Goal: Task Accomplishment & Management: Complete application form

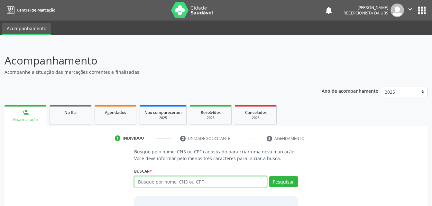
scroll to position [50, 0]
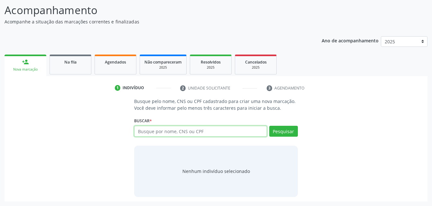
click at [179, 132] on input "text" at bounding box center [200, 131] width 132 height 11
type input "41176073400"
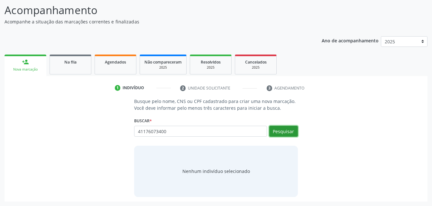
click at [289, 131] on button "Pesquisar" at bounding box center [283, 131] width 29 height 11
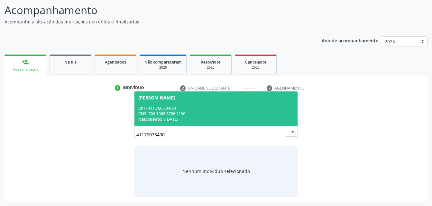
click at [230, 113] on div "CNS: 706 1088 6786 2130" at bounding box center [215, 113] width 155 height 5
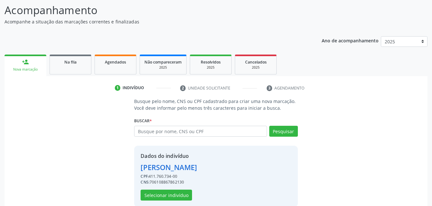
scroll to position [60, 0]
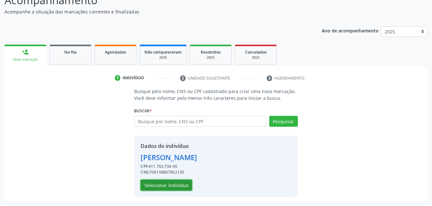
click at [182, 186] on button "Selecionar indivíduo" at bounding box center [166, 185] width 51 height 11
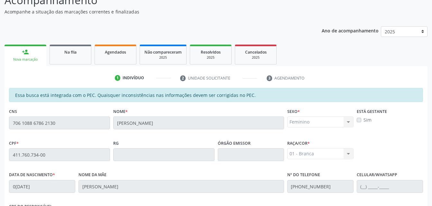
scroll to position [157, 0]
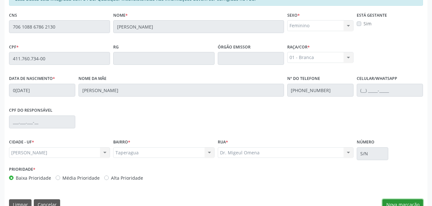
click at [419, 200] on button "Nova marcação" at bounding box center [402, 205] width 41 height 11
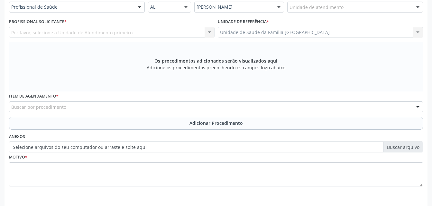
scroll to position [125, 0]
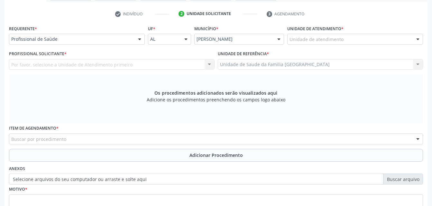
click at [342, 38] on div "Unidade de atendimento" at bounding box center [355, 39] width 136 height 11
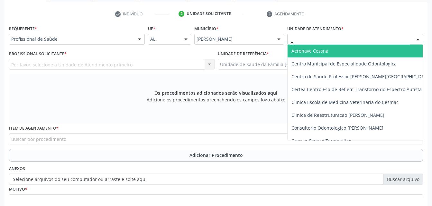
type input "est"
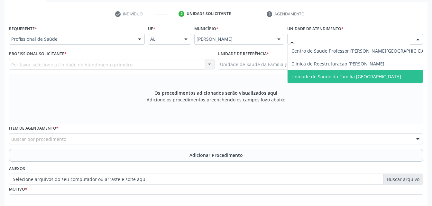
click at [358, 74] on span "Unidade de Saude da Familia [GEOGRAPHIC_DATA]" at bounding box center [346, 77] width 110 height 6
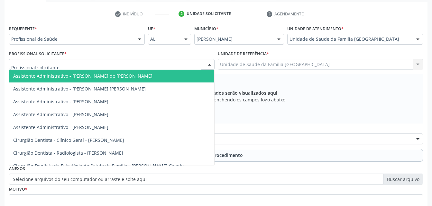
click at [185, 64] on div at bounding box center [111, 64] width 205 height 11
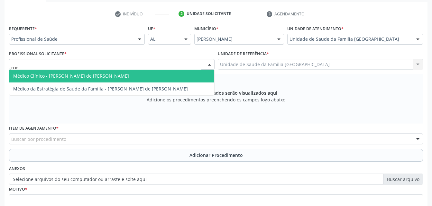
type input "rodr"
click at [194, 79] on span "Médico Clínico - [PERSON_NAME] de [PERSON_NAME]" at bounding box center [111, 76] width 205 height 13
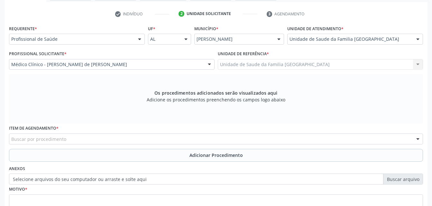
click at [141, 136] on div "Buscar por procedimento" at bounding box center [216, 139] width 414 height 11
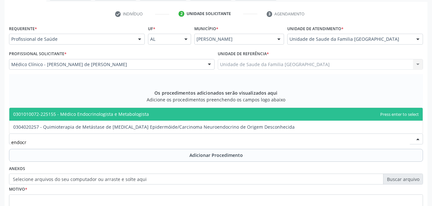
type input "endocri"
click at [135, 120] on span "0301010072-225155 - Médico Endocrinologista e Metabologista" at bounding box center [215, 114] width 413 height 13
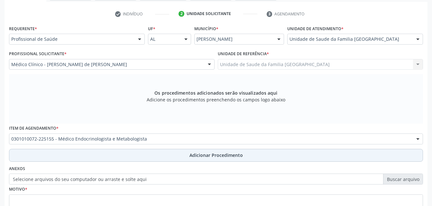
click at [164, 158] on button "Adicionar Procedimento" at bounding box center [216, 155] width 414 height 13
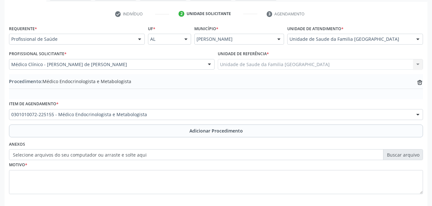
scroll to position [155, 0]
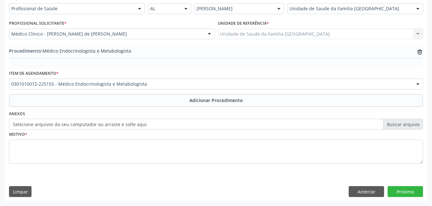
click at [129, 125] on label "Selecione arquivos do seu computador ou arraste e solte aqui" at bounding box center [216, 124] width 414 height 11
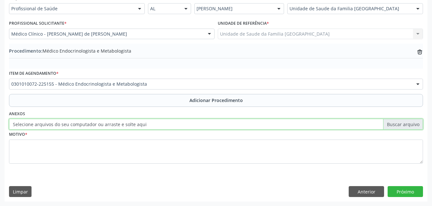
click at [129, 125] on input "Selecione arquivos do seu computador ou arraste e solte aqui" at bounding box center [216, 124] width 414 height 11
type input "C:\fakepath\WhatsApp Image 2[DATE]4.26.53.jpeg"
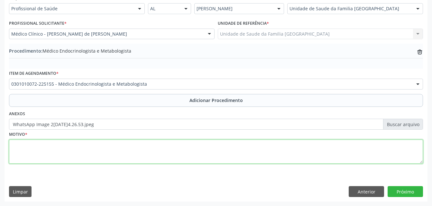
click at [161, 160] on textarea at bounding box center [216, 152] width 414 height 24
click at [65, 146] on textarea "[MEDICAL_DATA] mellitus insuino-dependente" at bounding box center [216, 152] width 414 height 24
click at [58, 146] on textarea "[MEDICAL_DATA] mellitus insuino -dependente" at bounding box center [216, 152] width 414 height 24
type textarea "[MEDICAL_DATA] mellitus insulino -dependente"
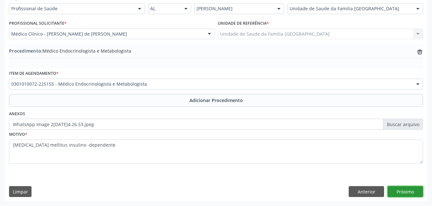
click at [395, 193] on button "Próximo" at bounding box center [404, 191] width 35 height 11
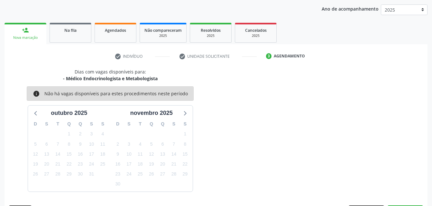
scroll to position [101, 0]
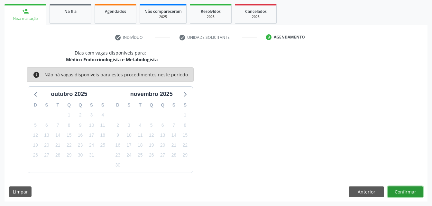
click at [395, 193] on button "Confirmar" at bounding box center [404, 192] width 35 height 11
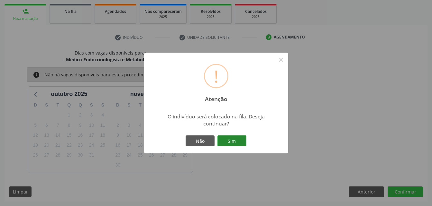
click at [241, 144] on button "Sim" at bounding box center [231, 141] width 29 height 11
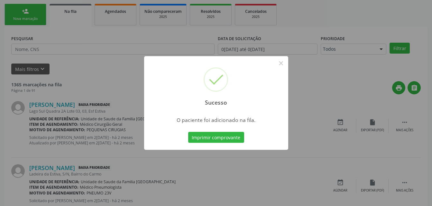
scroll to position [15, 0]
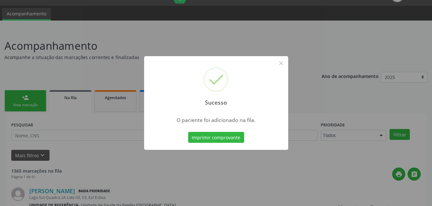
click at [43, 102] on div "Sucesso × O paciente foi adicionado na fila. Imprimir comprovante Cancel" at bounding box center [216, 103] width 432 height 206
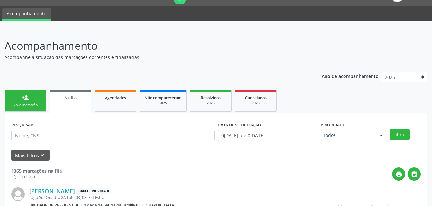
click at [43, 102] on link "person_add Nova marcação" at bounding box center [26, 101] width 42 height 22
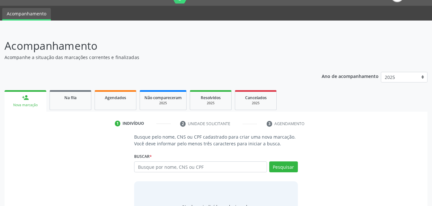
scroll to position [47, 0]
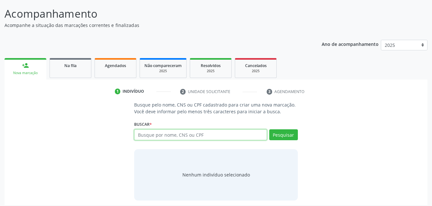
click at [213, 137] on input "text" at bounding box center [200, 135] width 132 height 11
type input "700503140227655"
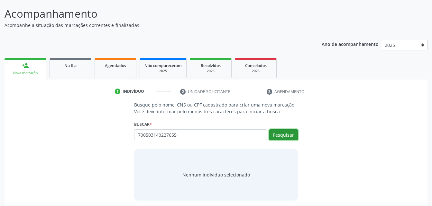
drag, startPoint x: 274, startPoint y: 137, endPoint x: 173, endPoint y: 170, distance: 106.0
click at [273, 137] on button "Pesquisar" at bounding box center [283, 135] width 29 height 11
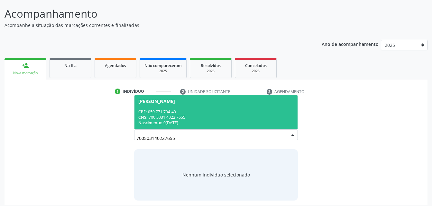
click at [220, 118] on div "CNS: 700 5031 4022 7655" at bounding box center [215, 117] width 155 height 5
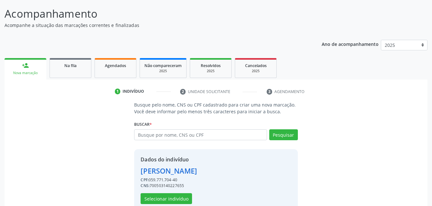
scroll to position [60, 0]
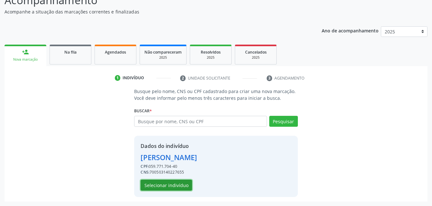
click at [182, 186] on button "Selecionar indivíduo" at bounding box center [166, 185] width 51 height 11
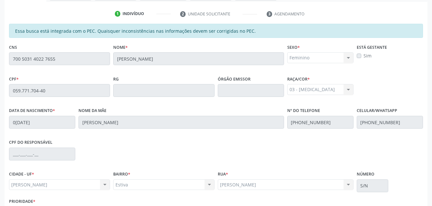
scroll to position [170, 0]
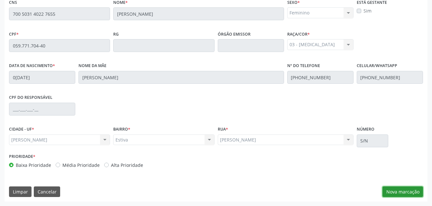
click at [403, 189] on button "Nova marcação" at bounding box center [402, 192] width 41 height 11
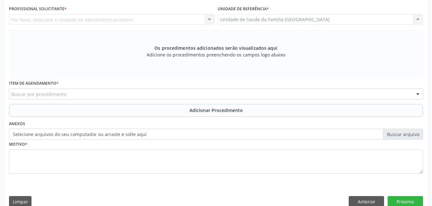
scroll to position [105, 0]
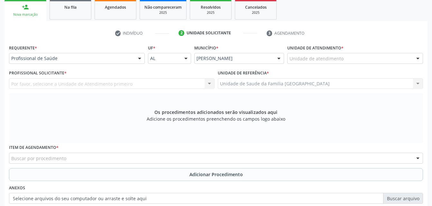
click at [385, 57] on div "Unidade de atendimento" at bounding box center [355, 58] width 136 height 11
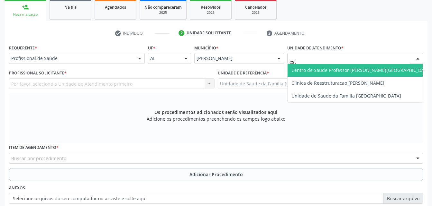
type input "esti"
click at [390, 65] on span "Unidade de Saude da Familia [GEOGRAPHIC_DATA]" at bounding box center [354, 70] width 135 height 13
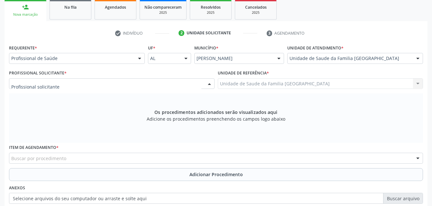
click at [119, 85] on div at bounding box center [111, 83] width 205 height 11
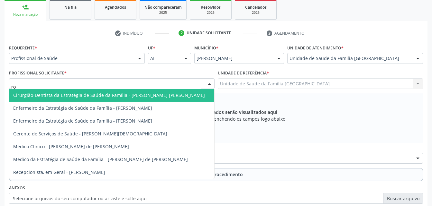
type input "rod"
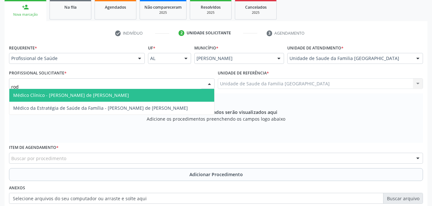
click at [131, 93] on span "Médico Clínico - [PERSON_NAME] de [PERSON_NAME]" at bounding box center [111, 95] width 205 height 13
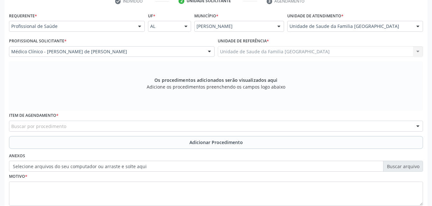
scroll to position [170, 0]
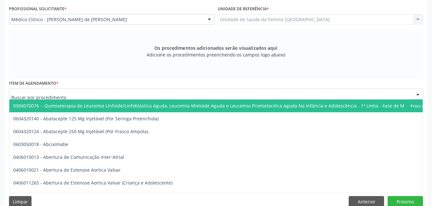
click at [130, 91] on div at bounding box center [216, 94] width 414 height 11
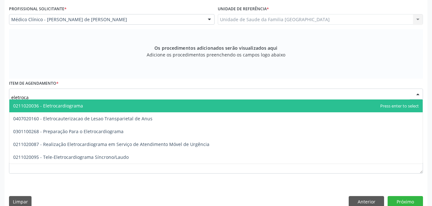
type input "eletrocar"
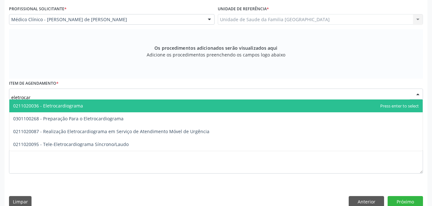
click at [127, 106] on span "0211020036 - Eletrocardiograma" at bounding box center [215, 106] width 413 height 13
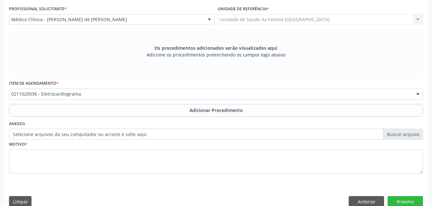
click at [125, 117] on div "Requerente * Profissional de Saúde Profissional de Saúde Paciente Nenhum result…" at bounding box center [216, 81] width 414 height 204
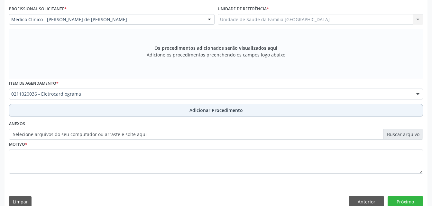
click at [152, 114] on button "Adicionar Procedimento" at bounding box center [216, 110] width 414 height 13
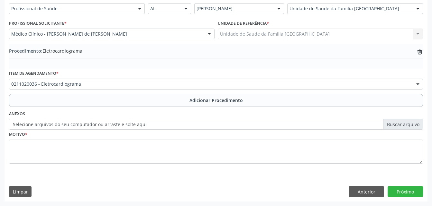
click at [150, 124] on label "Selecione arquivos do seu computador ou arraste e solte aqui" at bounding box center [216, 124] width 414 height 11
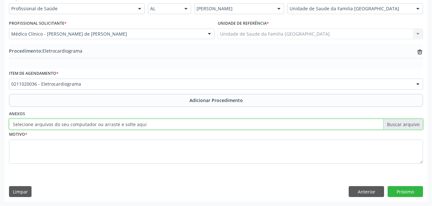
click at [150, 124] on input "Selecione arquivos do seu computador ou arraste e solte aqui" at bounding box center [216, 124] width 414 height 11
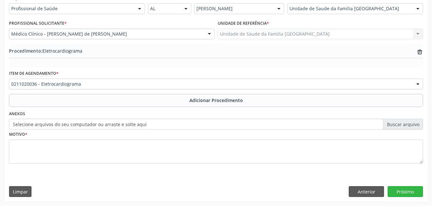
click at [109, 123] on label "Selecione arquivos do seu computador ou arraste e solte aqui" at bounding box center [216, 124] width 414 height 11
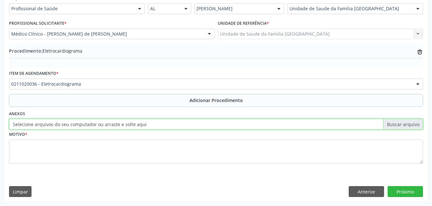
click at [109, 123] on input "Selecione arquivos do seu computador ou arraste e solte aqui" at bounding box center [216, 124] width 414 height 11
type input "C:\fakepath\WhatsApp Image 20[DATE].27.14.jpeg"
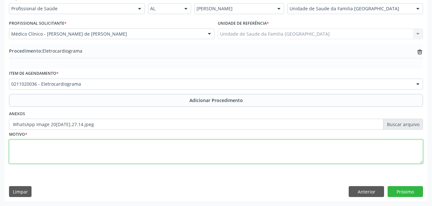
click at [125, 152] on textarea at bounding box center [216, 152] width 414 height 24
type textarea "has"
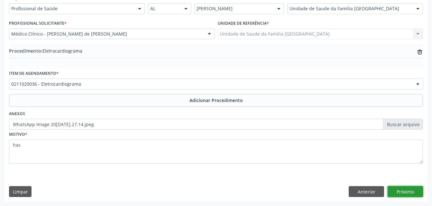
click at [410, 192] on button "Próximo" at bounding box center [404, 191] width 35 height 11
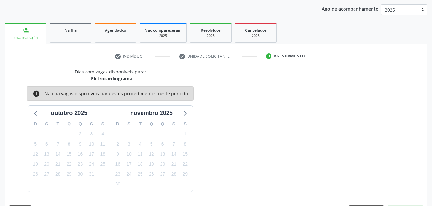
scroll to position [101, 0]
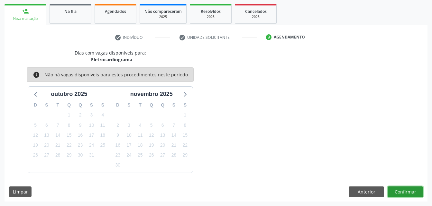
click at [410, 192] on button "Confirmar" at bounding box center [404, 192] width 35 height 11
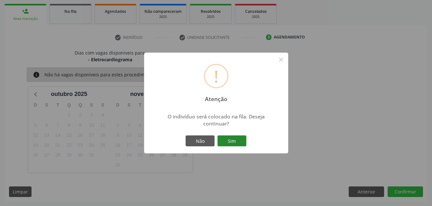
click at [235, 137] on button "Sim" at bounding box center [231, 141] width 29 height 11
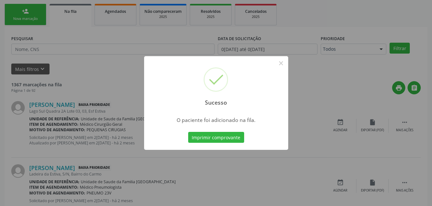
scroll to position [15, 0]
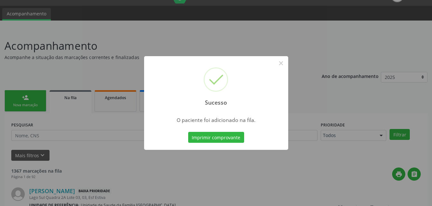
click at [40, 98] on div "Sucesso × O paciente foi adicionado na fila. Imprimir comprovante Cancel" at bounding box center [216, 103] width 432 height 206
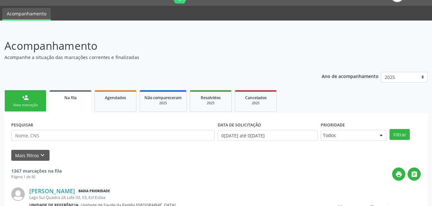
click at [40, 98] on link "person_add Nova marcação" at bounding box center [26, 101] width 42 height 22
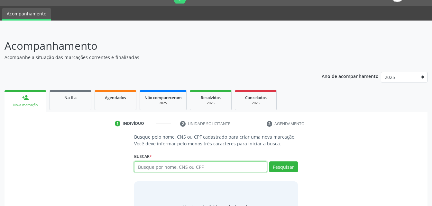
click at [197, 163] on input "text" at bounding box center [200, 167] width 132 height 11
paste input "700 0033 5824 7907"
type input "700 0033 5824 7907"
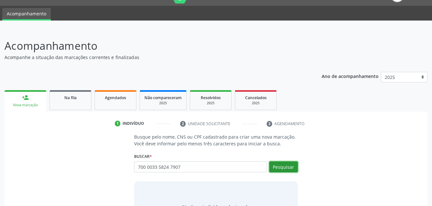
click at [281, 167] on button "Pesquisar" at bounding box center [283, 167] width 29 height 11
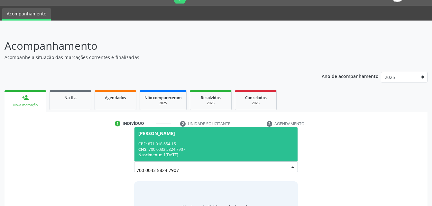
click at [249, 147] on div "CNS: 700 0033 5824 7907" at bounding box center [215, 149] width 155 height 5
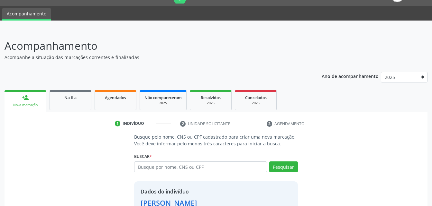
scroll to position [60, 0]
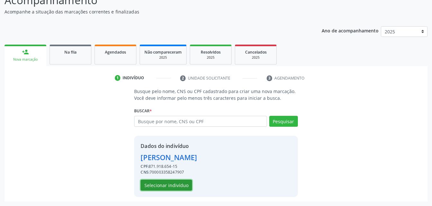
click at [165, 181] on button "Selecionar indivíduo" at bounding box center [166, 185] width 51 height 11
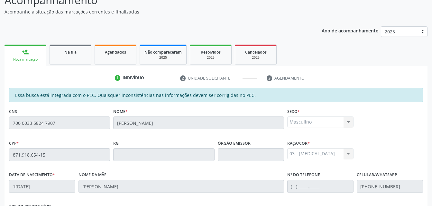
scroll to position [170, 0]
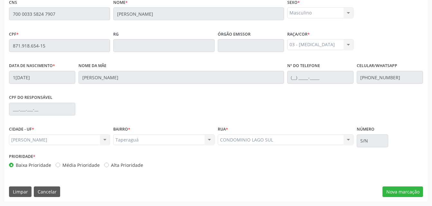
click at [404, 186] on div "Essa busca está integrada com o PEC. Quaisquer inconsistências nas informações …" at bounding box center [216, 90] width 423 height 223
click at [404, 189] on button "Nova marcação" at bounding box center [402, 192] width 41 height 11
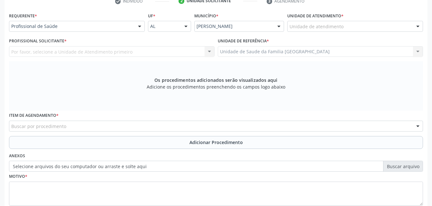
scroll to position [105, 0]
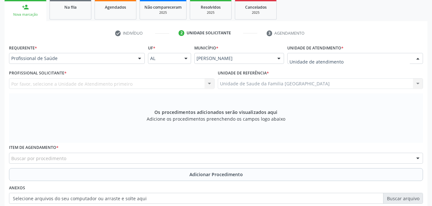
click at [326, 54] on div at bounding box center [355, 58] width 136 height 11
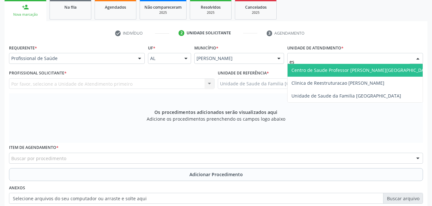
type input "est"
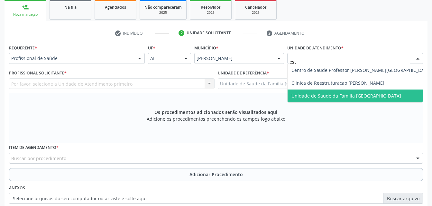
click at [338, 95] on span "Unidade de Saude da Familia [GEOGRAPHIC_DATA]" at bounding box center [346, 96] width 110 height 6
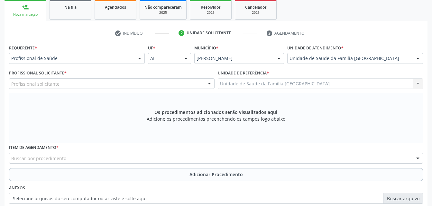
click at [145, 84] on div "Profissional solicitante" at bounding box center [111, 83] width 205 height 11
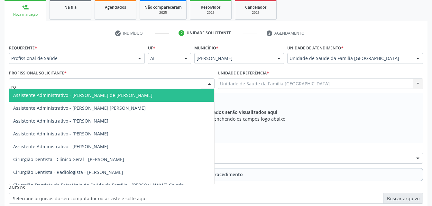
type input "rod"
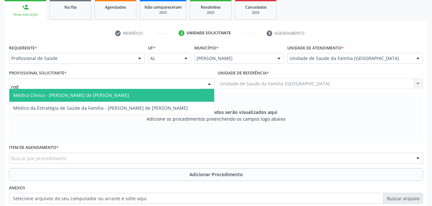
click at [151, 94] on span "Médico Clínico - [PERSON_NAME] de [PERSON_NAME]" at bounding box center [111, 95] width 205 height 13
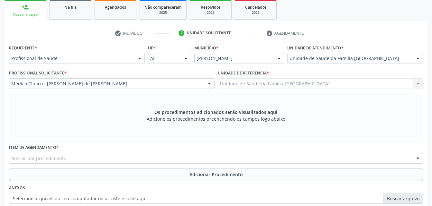
scroll to position [138, 0]
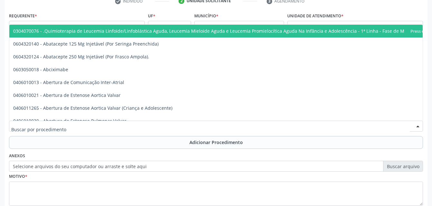
click at [113, 126] on div at bounding box center [216, 126] width 414 height 11
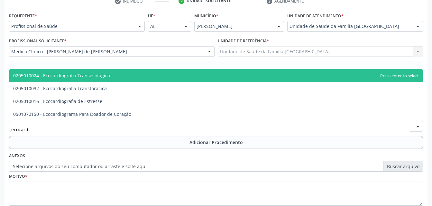
type input "ecocardi"
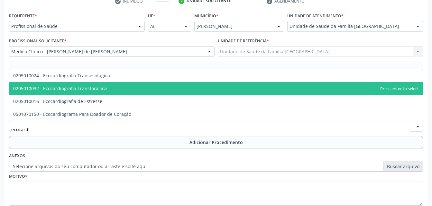
click at [108, 92] on span "0205010032 - Ecocardiografia Transtoracica" at bounding box center [215, 88] width 413 height 13
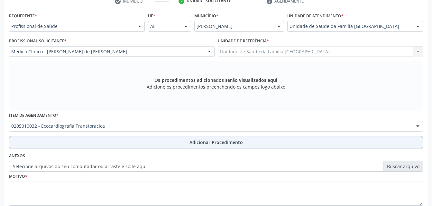
click at [129, 141] on button "Adicionar Procedimento" at bounding box center [216, 142] width 414 height 13
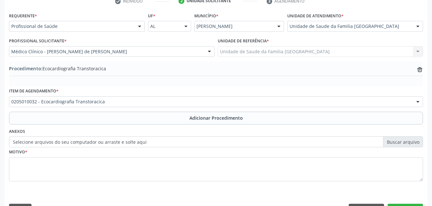
click at [117, 140] on label "Selecione arquivos do seu computador ou arraste e solte aqui" at bounding box center [216, 142] width 414 height 11
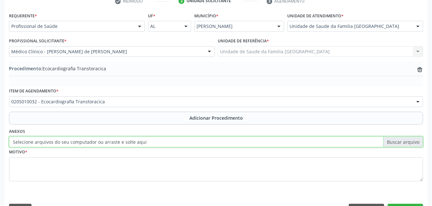
click at [117, 140] on input "Selecione arquivos do seu computador ou arraste e solte aqui" at bounding box center [216, 142] width 414 height 11
type input "C:\fakepath\WhatsApp Image 2[DATE]4.27.35.jpeg"
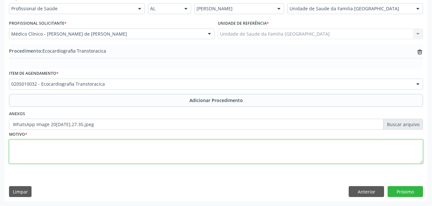
click at [274, 154] on textarea at bounding box center [216, 152] width 414 height 24
type textarea "dor toracica"
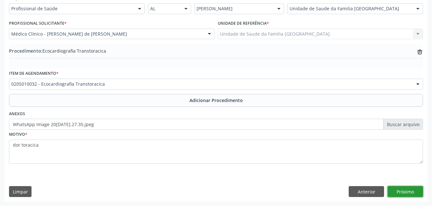
click at [414, 193] on button "Próximo" at bounding box center [404, 191] width 35 height 11
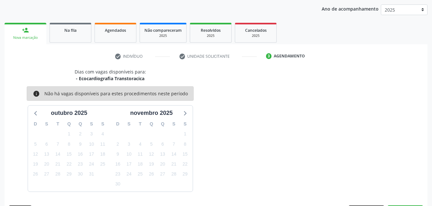
scroll to position [101, 0]
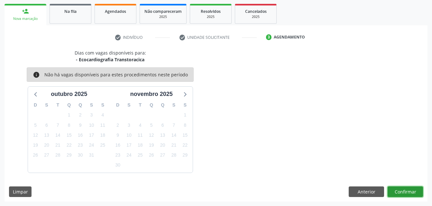
click at [407, 194] on button "Confirmar" at bounding box center [404, 192] width 35 height 11
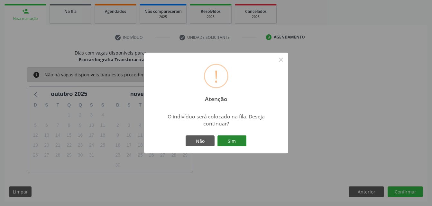
click at [232, 137] on button "Sim" at bounding box center [231, 141] width 29 height 11
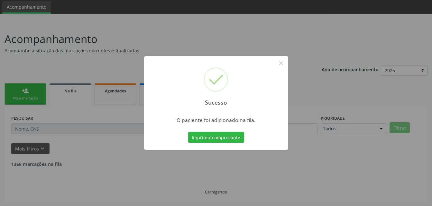
scroll to position [15, 0]
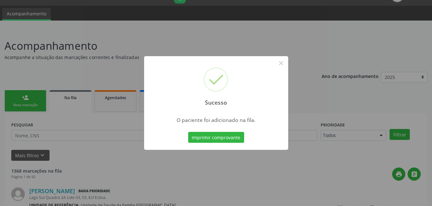
click at [34, 102] on div "Sucesso × O paciente foi adicionado na fila. Imprimir comprovante Cancel" at bounding box center [216, 103] width 432 height 206
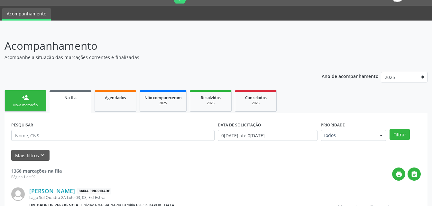
click at [34, 102] on link "person_add Nova marcação" at bounding box center [26, 101] width 42 height 22
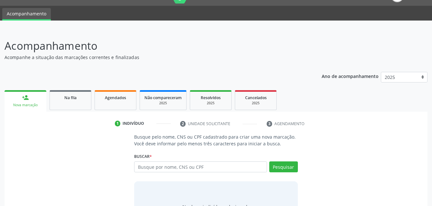
scroll to position [50, 0]
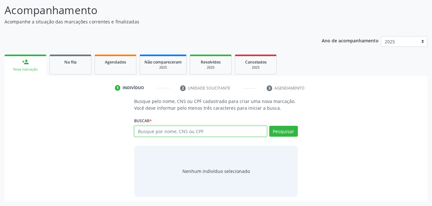
click at [159, 135] on input "text" at bounding box center [200, 131] width 132 height 11
type input "700503140227655"
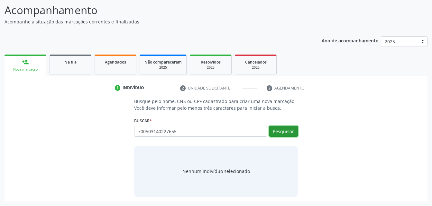
drag, startPoint x: 277, startPoint y: 131, endPoint x: 271, endPoint y: 133, distance: 5.8
click at [277, 131] on button "Pesquisar" at bounding box center [283, 131] width 29 height 11
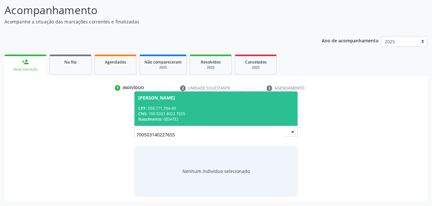
click at [165, 111] on div "CNS: 700 5031 4022 7655" at bounding box center [215, 113] width 155 height 5
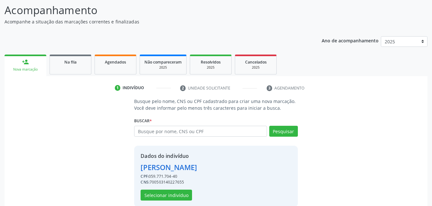
scroll to position [60, 0]
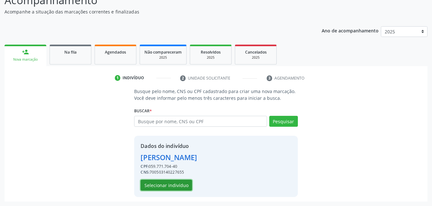
click at [166, 183] on button "Selecionar indivíduo" at bounding box center [166, 185] width 51 height 11
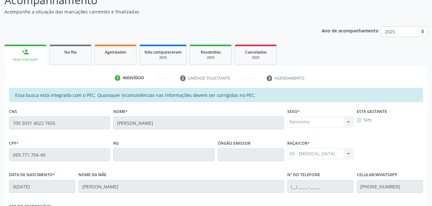
scroll to position [170, 0]
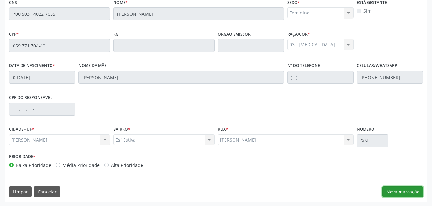
click at [408, 190] on button "Nova marcação" at bounding box center [402, 192] width 41 height 11
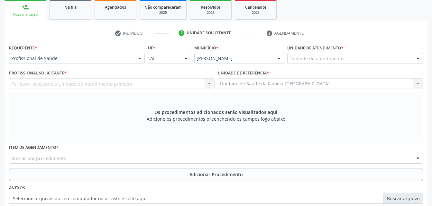
scroll to position [73, 0]
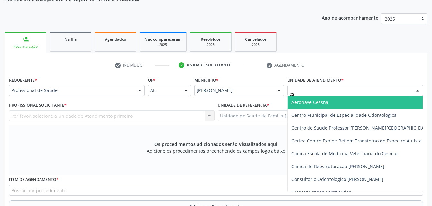
type input "est"
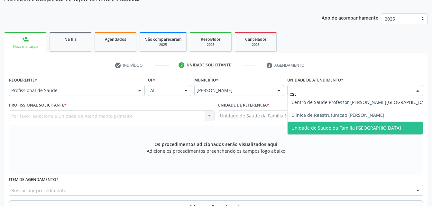
click at [354, 130] on span "Unidade de Saude da Familia [GEOGRAPHIC_DATA]" at bounding box center [346, 128] width 110 height 6
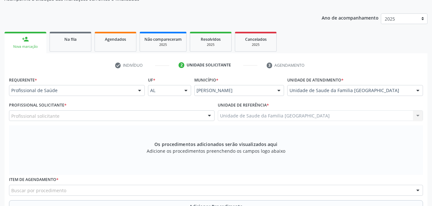
click at [106, 117] on div "Profissional solicitante" at bounding box center [111, 116] width 205 height 11
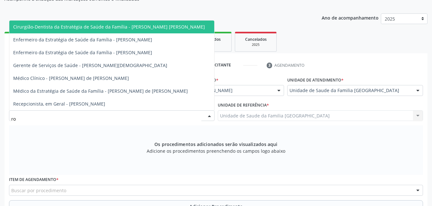
type input "rod"
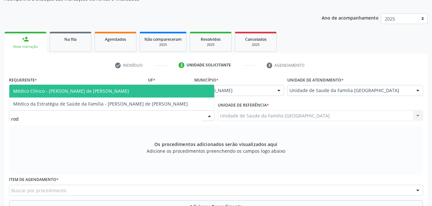
click at [112, 95] on span "Médico Clínico - [PERSON_NAME] de [PERSON_NAME]" at bounding box center [111, 91] width 205 height 13
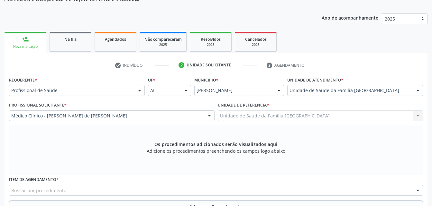
scroll to position [138, 0]
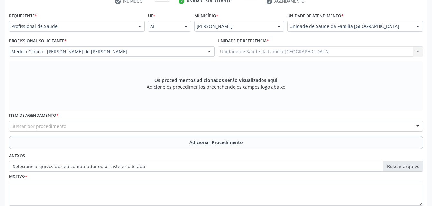
click at [84, 125] on div "Buscar por procedimento" at bounding box center [216, 126] width 414 height 11
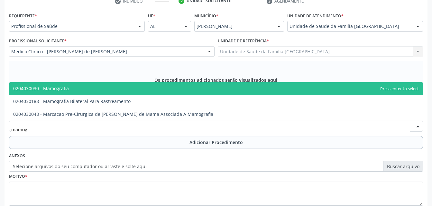
type input "mamogra"
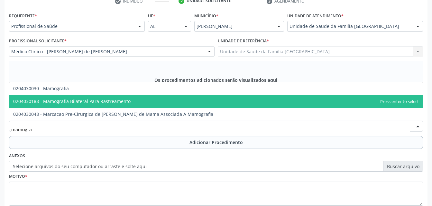
click at [88, 99] on span "0204030188 - Mamografia Bilateral Para Rastreamento" at bounding box center [71, 101] width 117 height 6
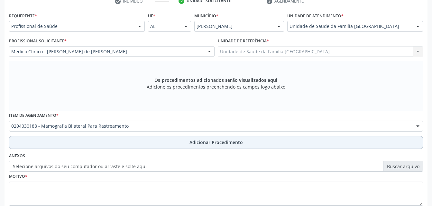
click at [107, 147] on button "Adicionar Procedimento" at bounding box center [216, 142] width 414 height 13
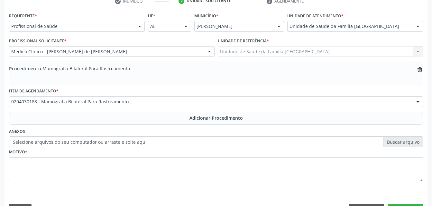
scroll to position [155, 0]
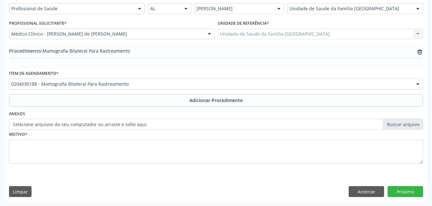
click at [150, 124] on label "Selecione arquivos do seu computador ou arraste e solte aqui" at bounding box center [216, 124] width 414 height 11
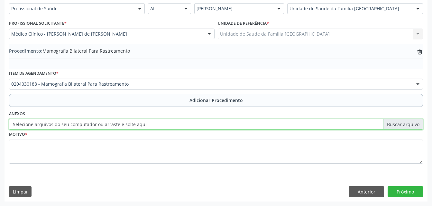
click at [150, 124] on input "Selecione arquivos do seu computador ou arraste e solte aqui" at bounding box center [216, 124] width 414 height 11
type input "C:\fakepath\WhatsApp Image 2[DATE]4.27.50.jpeg"
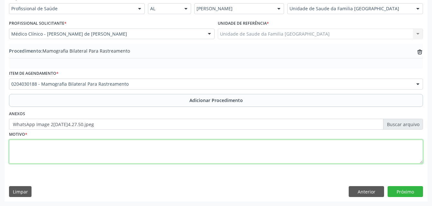
click at [147, 151] on textarea at bounding box center [216, 152] width 414 height 24
type textarea "rotina"
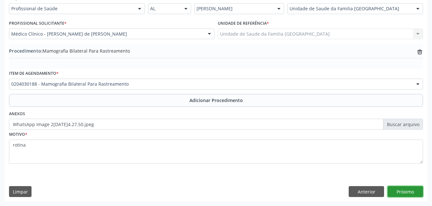
click at [411, 193] on button "Próximo" at bounding box center [404, 191] width 35 height 11
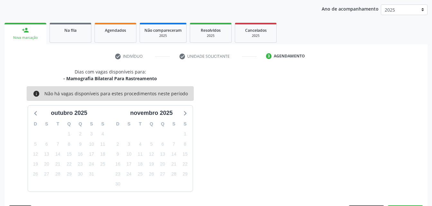
scroll to position [101, 0]
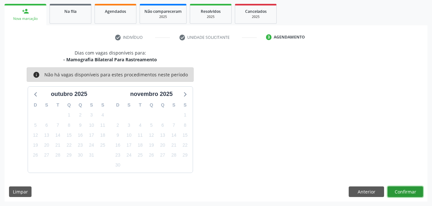
click at [411, 193] on button "Confirmar" at bounding box center [404, 192] width 35 height 11
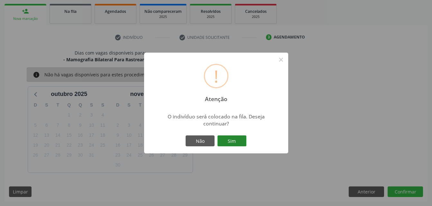
click at [230, 140] on button "Sim" at bounding box center [231, 141] width 29 height 11
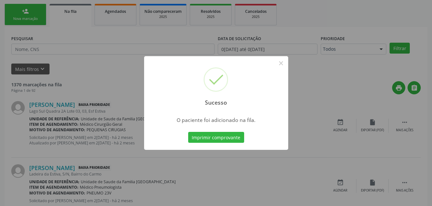
scroll to position [15, 0]
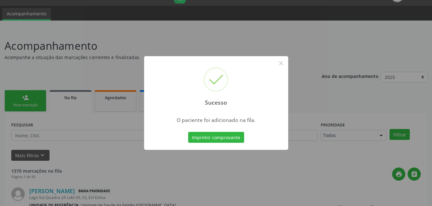
click at [15, 98] on div "Sucesso × O paciente foi adicionado na fila. Imprimir comprovante Cancel" at bounding box center [216, 103] width 432 height 206
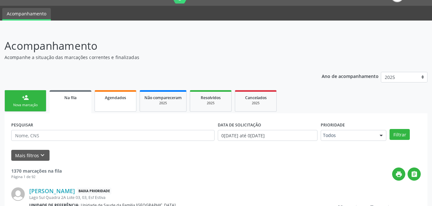
click at [110, 99] on span "Agendados" at bounding box center [115, 97] width 21 height 5
select select "9"
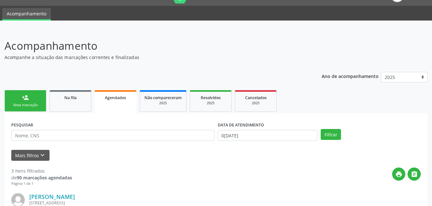
scroll to position [79, 0]
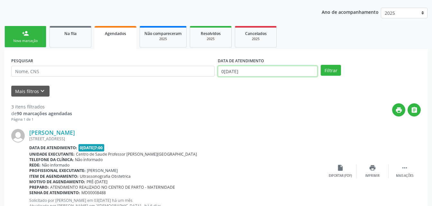
click at [279, 70] on input "0[DATE]" at bounding box center [268, 71] width 100 height 11
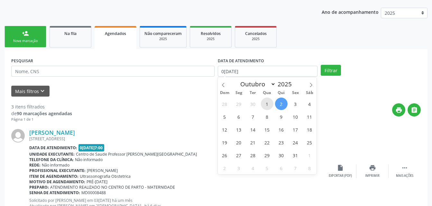
click at [268, 104] on span "1" at bounding box center [267, 104] width 13 height 13
type input "[DATE]"
click at [271, 100] on span "1" at bounding box center [267, 104] width 13 height 13
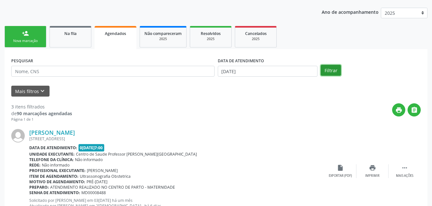
click at [326, 72] on button "Filtrar" at bounding box center [331, 70] width 20 height 11
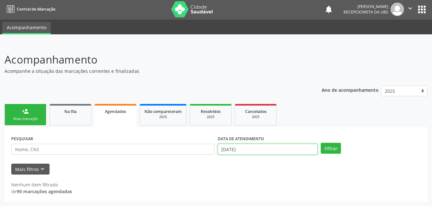
scroll to position [41, 0]
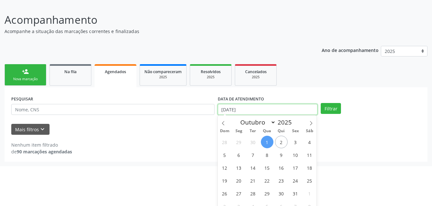
click at [262, 147] on body "Central de Marcação notifications [PERSON_NAME] Recepcionista da UBS  Configur…" at bounding box center [216, 62] width 432 height 206
click at [253, 139] on span "30" at bounding box center [253, 142] width 13 height 13
type input "3[DATE]"
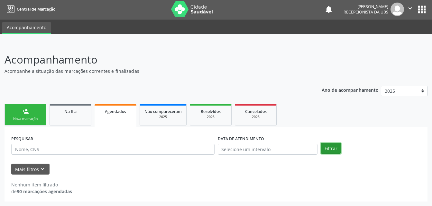
scroll to position [1, 0]
click at [335, 109] on div "person_add Nova marcação Na fila Agendados Não compareceram 2025 Resolvidos 202…" at bounding box center [216, 152] width 423 height 99
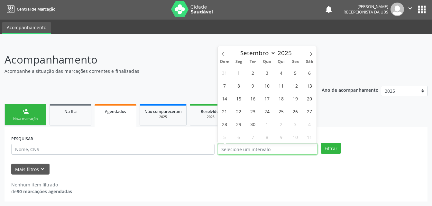
click at [241, 149] on input "text" at bounding box center [268, 149] width 100 height 11
click at [310, 52] on icon at bounding box center [311, 54] width 5 height 5
select select "9"
click at [267, 72] on span "1" at bounding box center [267, 73] width 13 height 13
type input "[DATE]"
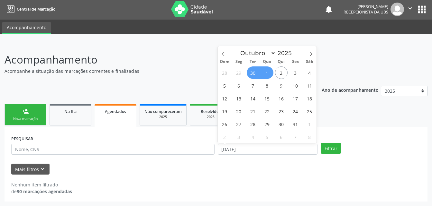
click at [257, 75] on span "30" at bounding box center [253, 73] width 13 height 13
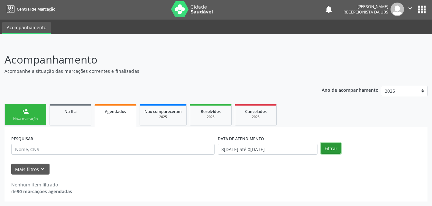
click at [329, 143] on button "Filtrar" at bounding box center [331, 148] width 20 height 11
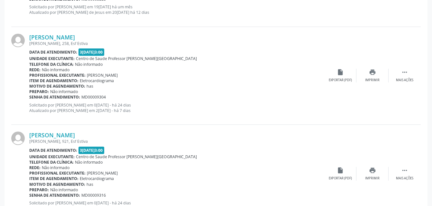
scroll to position [1498, 0]
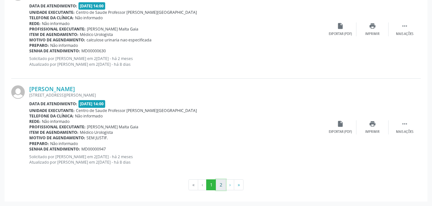
click at [218, 183] on button "2" at bounding box center [221, 185] width 10 height 11
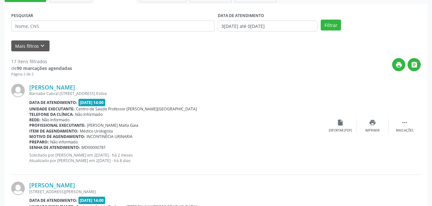
scroll to position [221, 0]
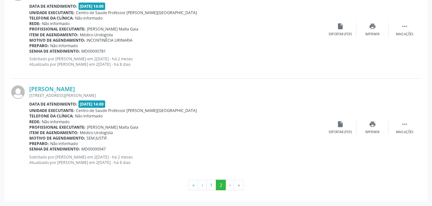
click at [231, 183] on li "›" at bounding box center [230, 185] width 8 height 11
click at [229, 185] on li "›" at bounding box center [230, 185] width 8 height 11
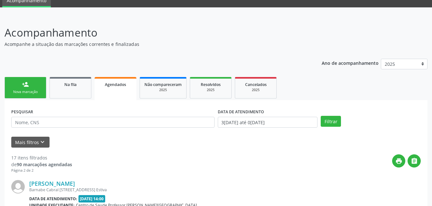
scroll to position [0, 0]
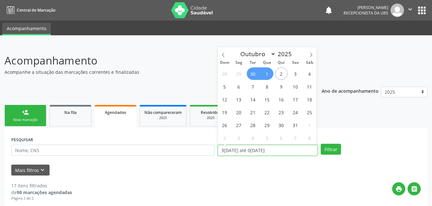
click at [279, 151] on input "3[DATE] até 0[DATE]" at bounding box center [268, 150] width 100 height 11
click at [277, 74] on span "2" at bounding box center [281, 74] width 13 height 13
type input "0[DATE]"
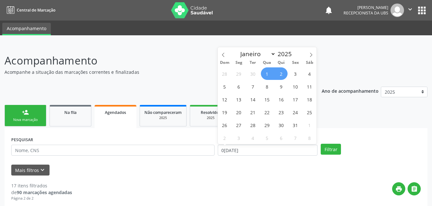
click at [268, 74] on span "1" at bounding box center [267, 74] width 13 height 13
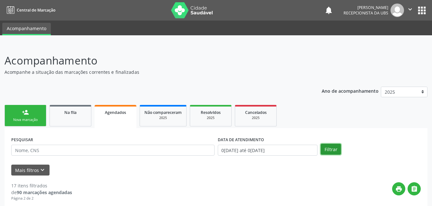
click at [332, 153] on button "Filtrar" at bounding box center [331, 149] width 20 height 11
click at [251, 149] on input "0[DATE] até 0[DATE]" at bounding box center [268, 150] width 100 height 11
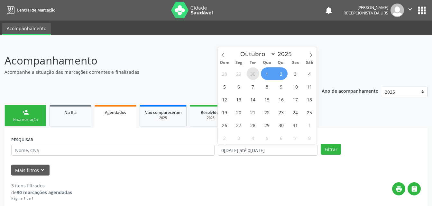
click at [250, 76] on span "30" at bounding box center [253, 74] width 13 height 13
type input "3[DATE]"
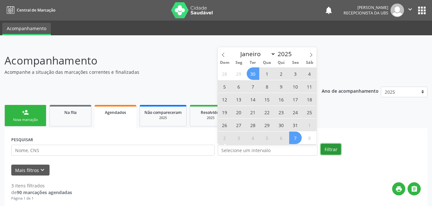
click at [328, 151] on button "Filtrar" at bounding box center [331, 149] width 20 height 11
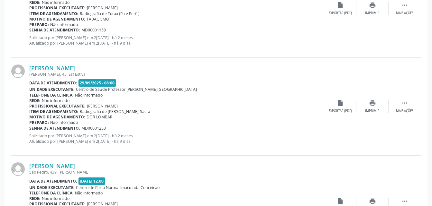
scroll to position [1492, 0]
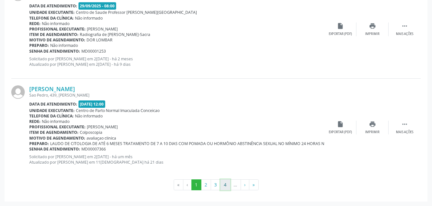
click at [225, 187] on button "4" at bounding box center [225, 185] width 10 height 11
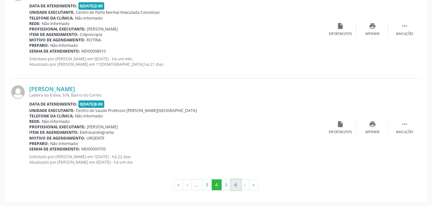
click at [234, 186] on button "6" at bounding box center [236, 185] width 10 height 11
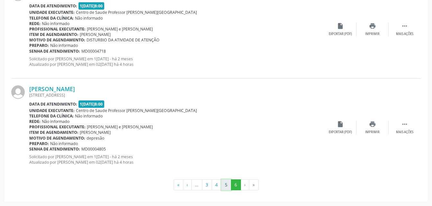
click at [227, 188] on button "5" at bounding box center [226, 185] width 10 height 11
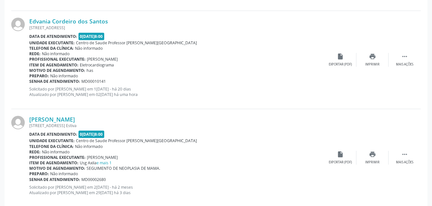
scroll to position [1331, 0]
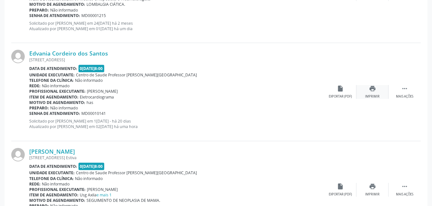
click at [376, 88] on icon "print" at bounding box center [372, 88] width 7 height 7
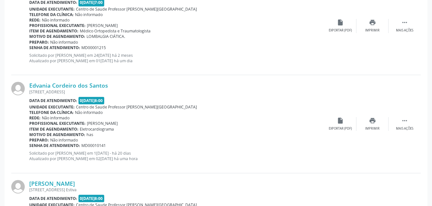
scroll to position [1492, 0]
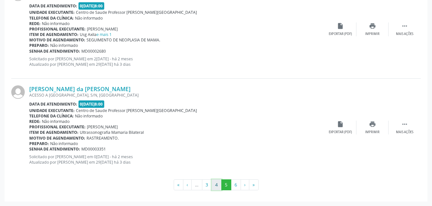
click at [219, 188] on button "4" at bounding box center [217, 185] width 10 height 11
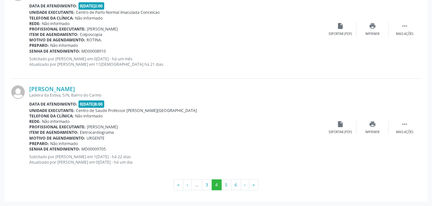
click at [237, 91] on div "[PERSON_NAME]" at bounding box center [176, 89] width 295 height 7
click at [263, 51] on div "Senha de atendimento: MD00008910" at bounding box center [176, 51] width 295 height 5
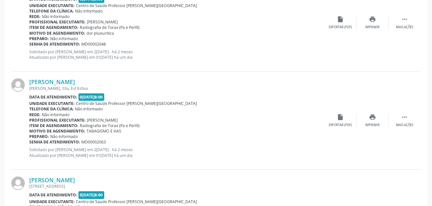
scroll to position [1042, 0]
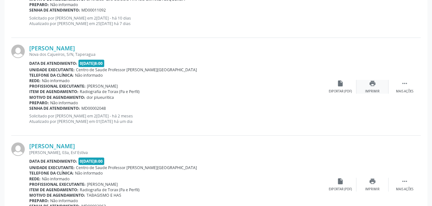
click at [371, 83] on icon "print" at bounding box center [372, 83] width 7 height 7
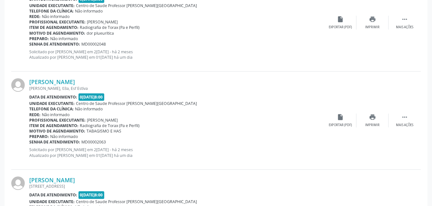
scroll to position [1074, 0]
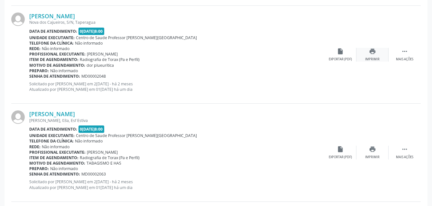
click at [377, 53] on div "print Imprimir" at bounding box center [372, 55] width 32 height 14
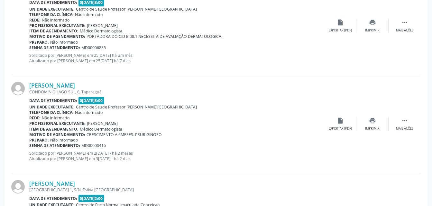
scroll to position [1492, 0]
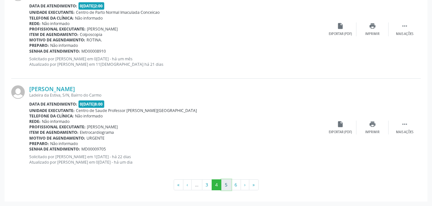
click at [224, 187] on button "5" at bounding box center [226, 185] width 10 height 11
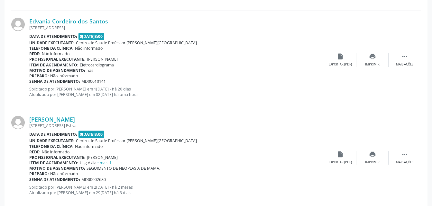
scroll to position [1331, 0]
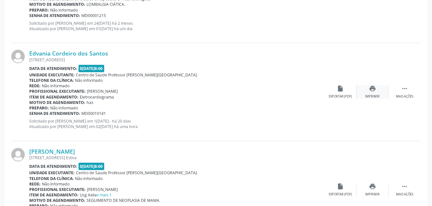
click at [370, 91] on icon "print" at bounding box center [372, 88] width 7 height 7
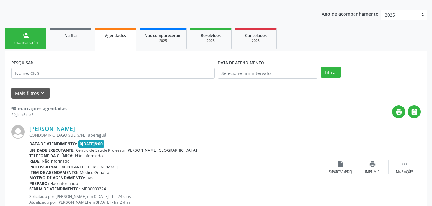
scroll to position [0, 0]
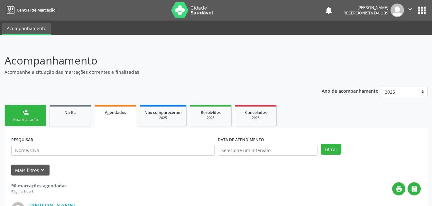
click at [408, 9] on icon "" at bounding box center [409, 9] width 7 height 7
click at [402, 41] on link "Sair" at bounding box center [393, 39] width 44 height 9
